Goal: Find specific page/section

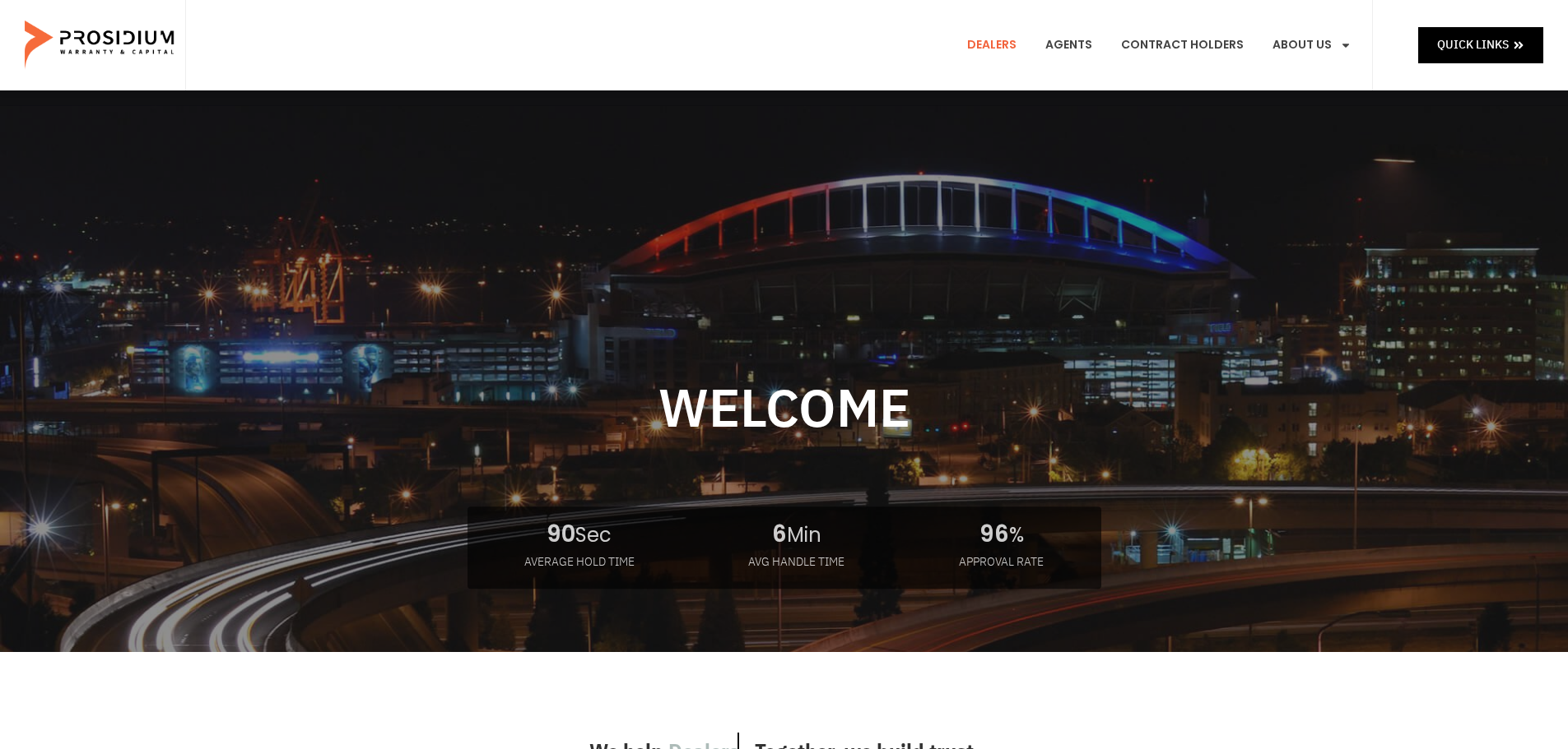
click at [996, 43] on link "Dealers" at bounding box center [991, 44] width 74 height 60
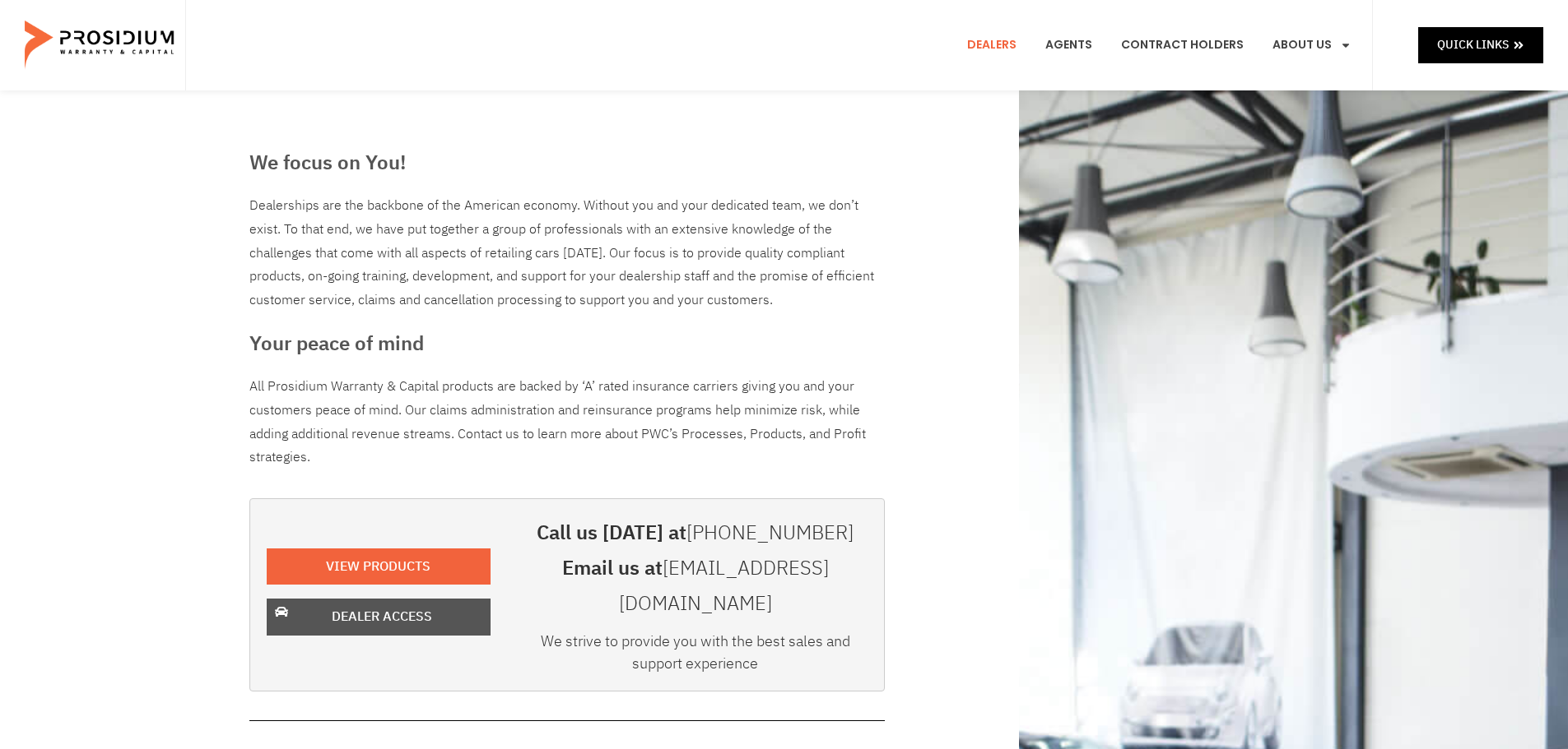
click at [394, 605] on span "Dealer Access" at bounding box center [382, 617] width 101 height 24
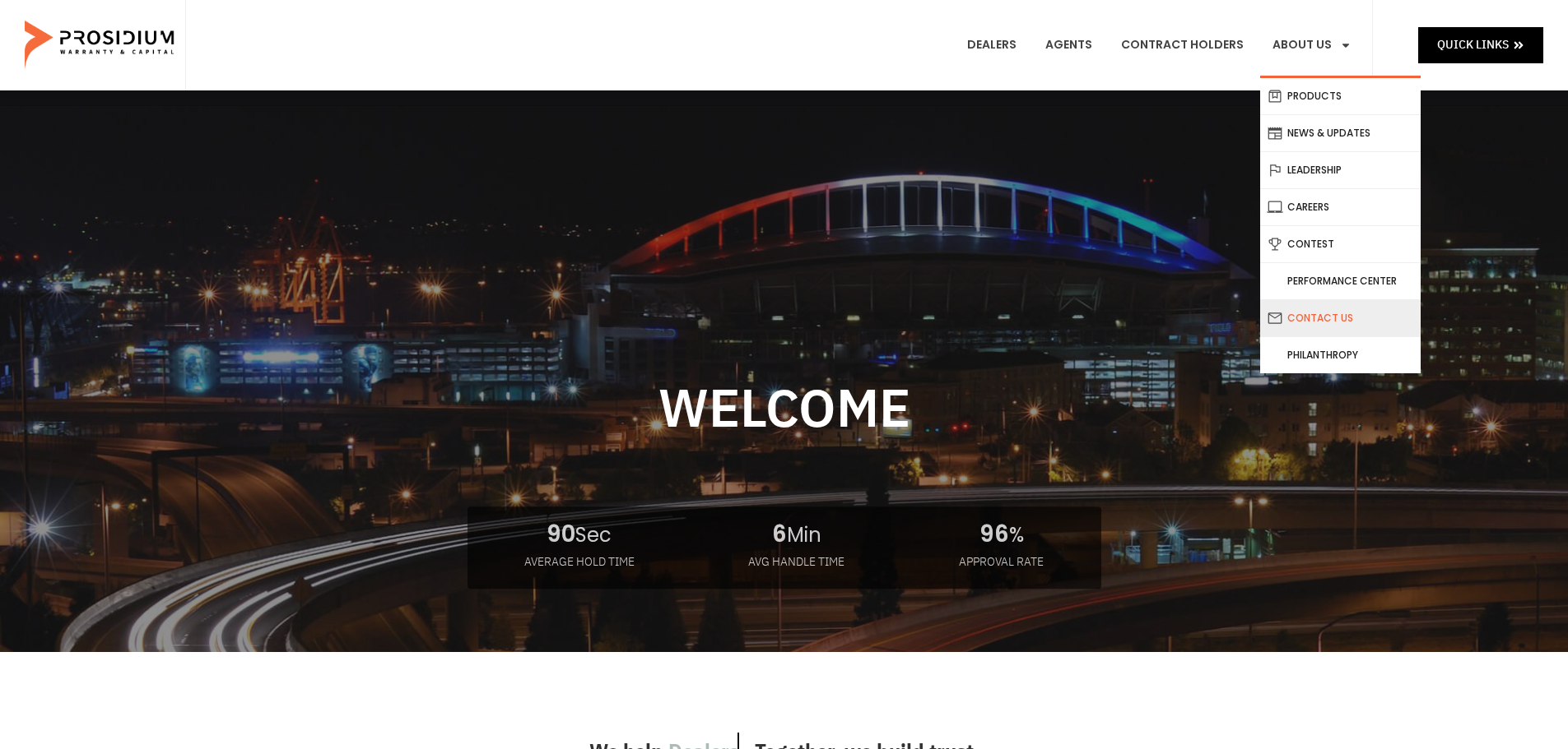
click at [1330, 311] on link "Contact Us" at bounding box center [1340, 318] width 160 height 36
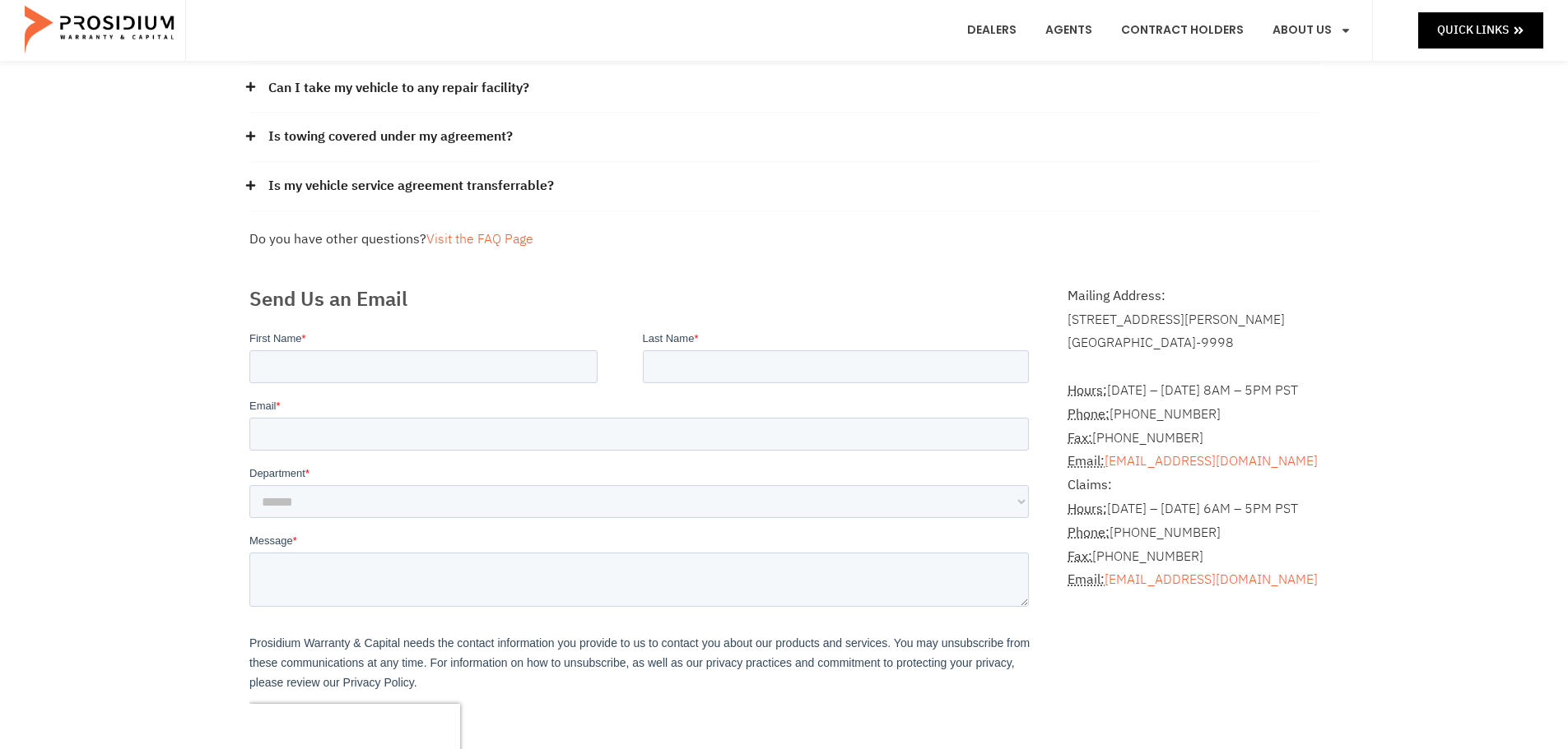
scroll to position [246, 0]
